Goal: Task Accomplishment & Management: Manage account settings

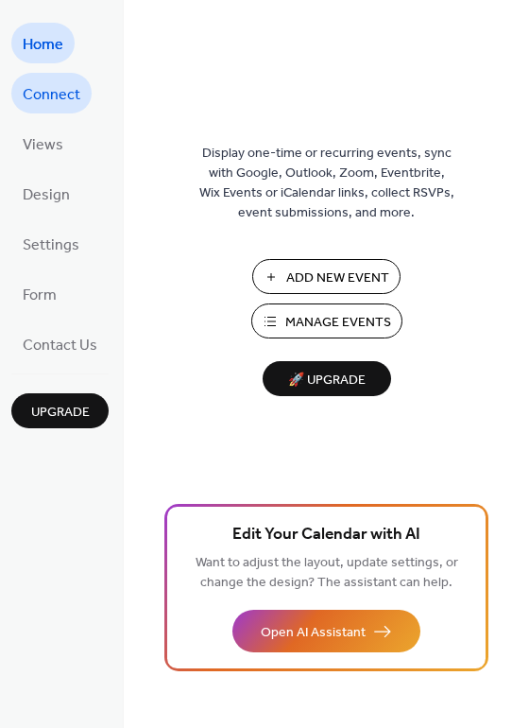
click at [50, 96] on span "Connect" at bounding box center [52, 94] width 58 height 29
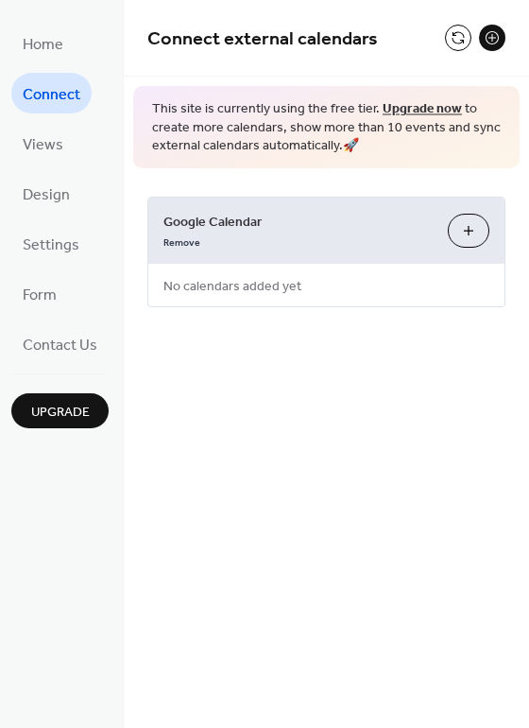
click at [320, 335] on div "Connect external calendars This site is currently using the free tier. Upgrade …" at bounding box center [326, 182] width 405 height 364
click at [55, 55] on span "Home" at bounding box center [43, 44] width 41 height 29
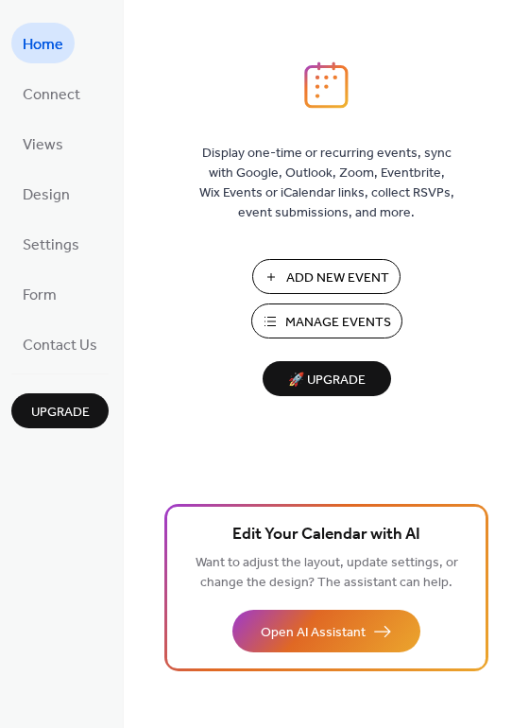
click at [74, 407] on span "Upgrade" at bounding box center [60, 413] width 59 height 20
click at [49, 110] on link "Connect" at bounding box center [51, 93] width 80 height 41
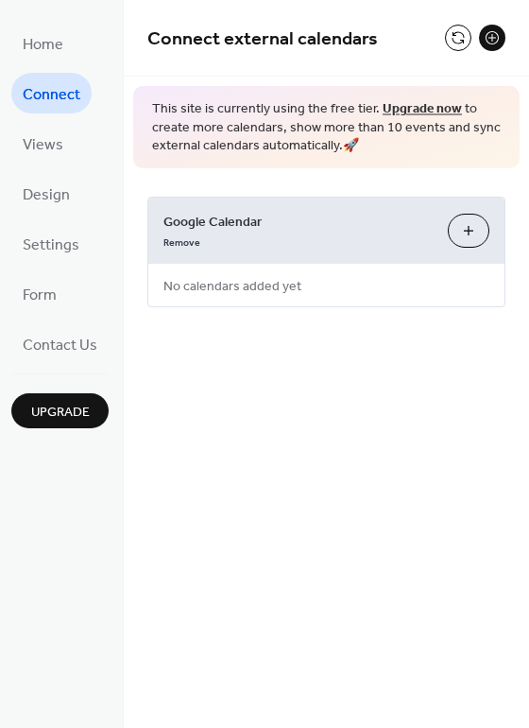
click at [367, 278] on div "Google Calendar Remove Choose Calendars No calendars added yet" at bounding box center [326, 252] width 358 height 111
click at [469, 231] on button "Choose Calendars" at bounding box center [469, 231] width 42 height 34
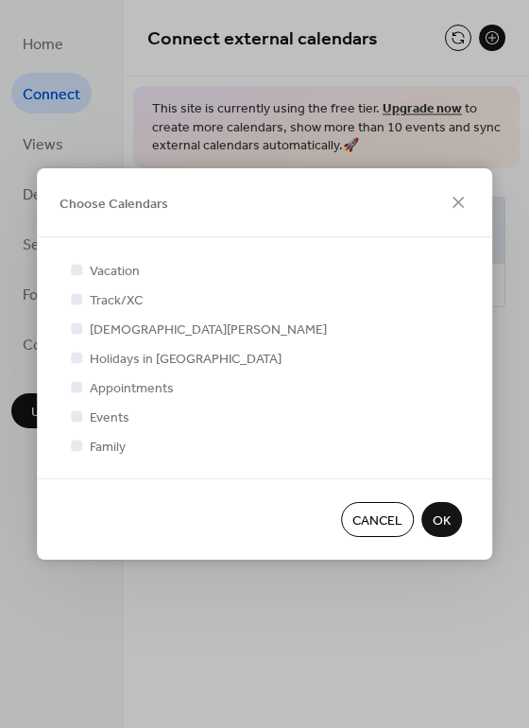
click at [377, 523] on span "Cancel" at bounding box center [377, 521] width 50 height 20
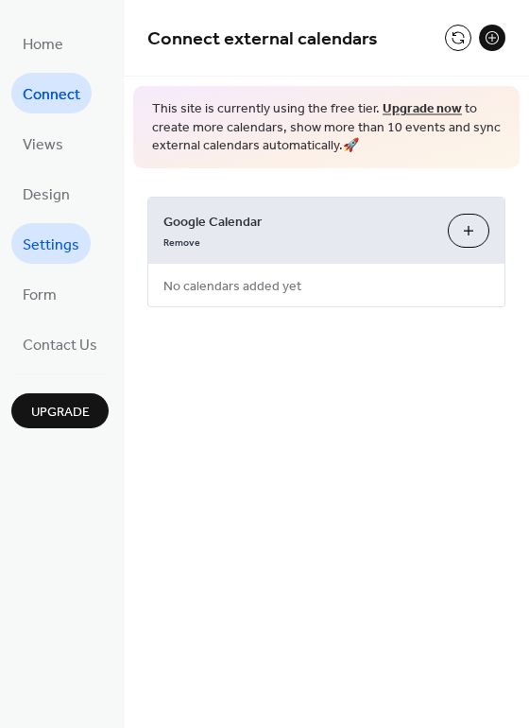
click at [57, 231] on span "Settings" at bounding box center [51, 245] width 57 height 29
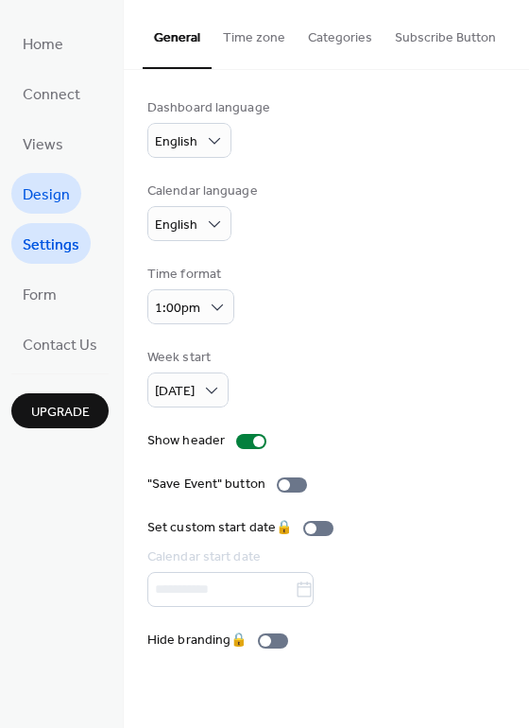
click at [55, 199] on span "Design" at bounding box center [46, 194] width 47 height 29
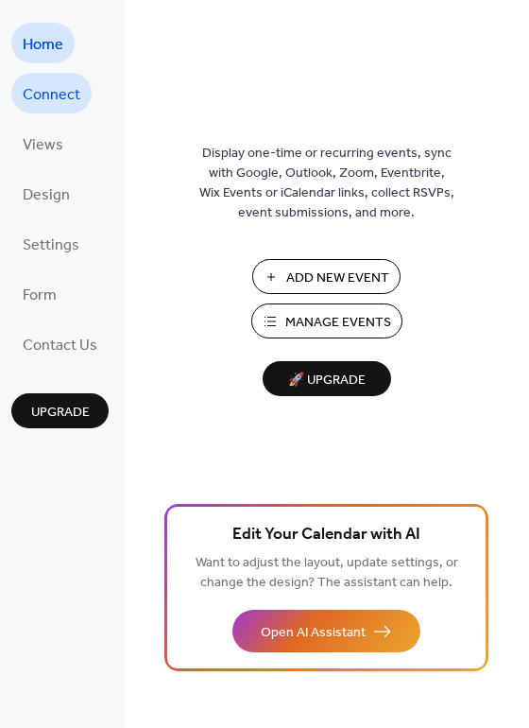
click at [60, 91] on span "Connect" at bounding box center [52, 94] width 58 height 29
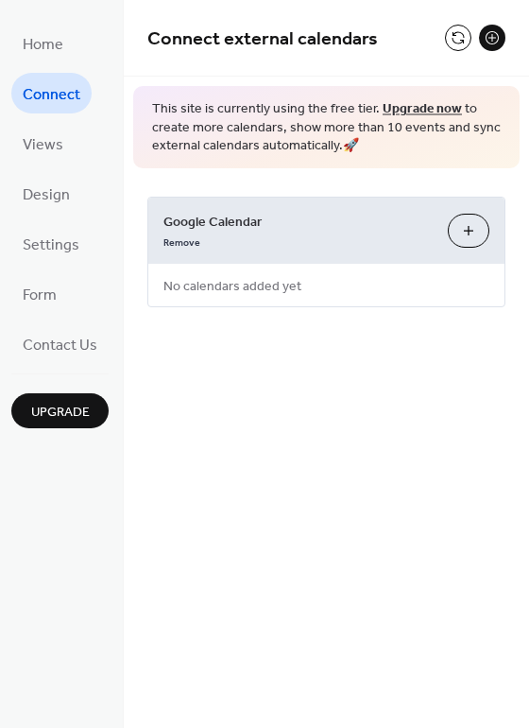
click at [93, 407] on button "Upgrade" at bounding box center [59, 410] width 97 height 35
